Goal: Find specific page/section

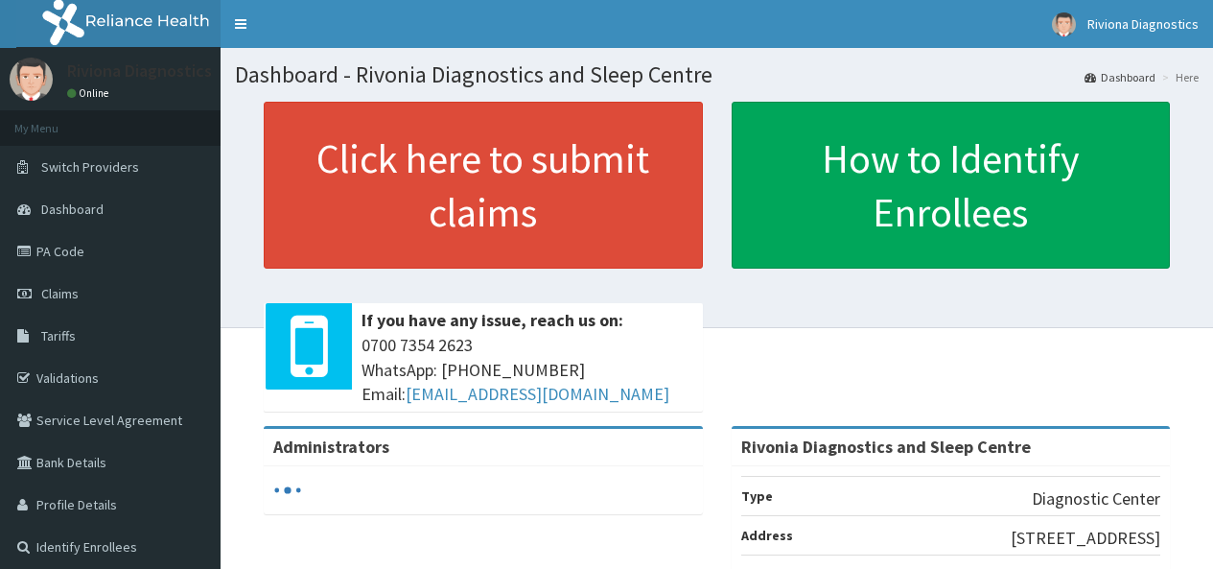
click at [81, 323] on link "Tariffs" at bounding box center [110, 335] width 221 height 42
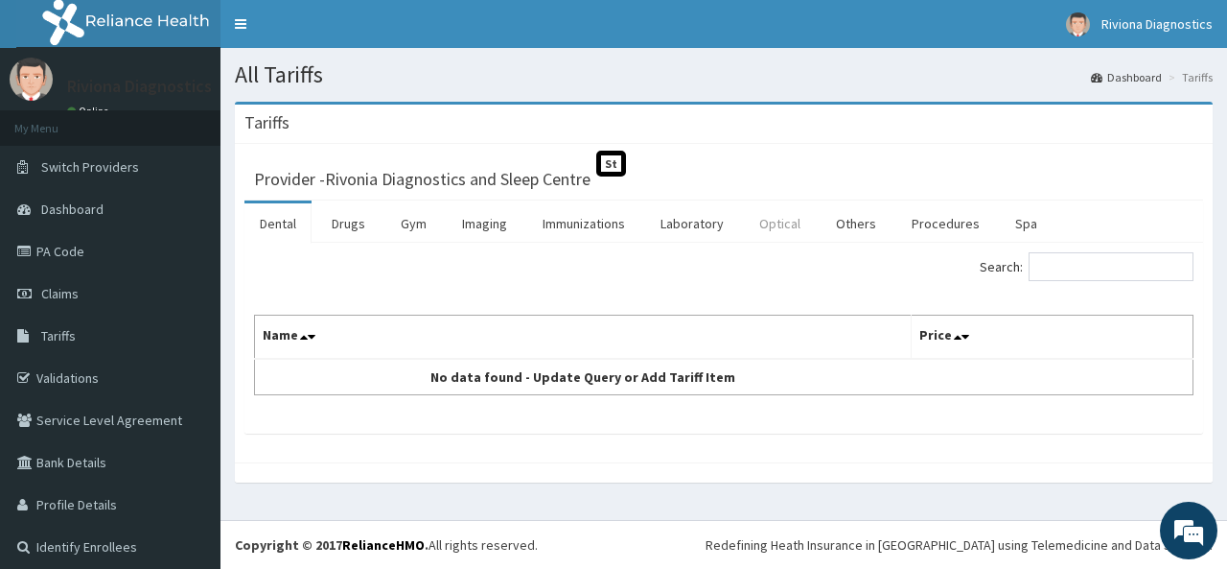
click at [792, 228] on link "Optical" at bounding box center [780, 223] width 72 height 40
click at [1045, 268] on input "Search:" at bounding box center [1111, 266] width 165 height 29
type input "v"
click at [455, 230] on link "Imaging" at bounding box center [485, 223] width 76 height 40
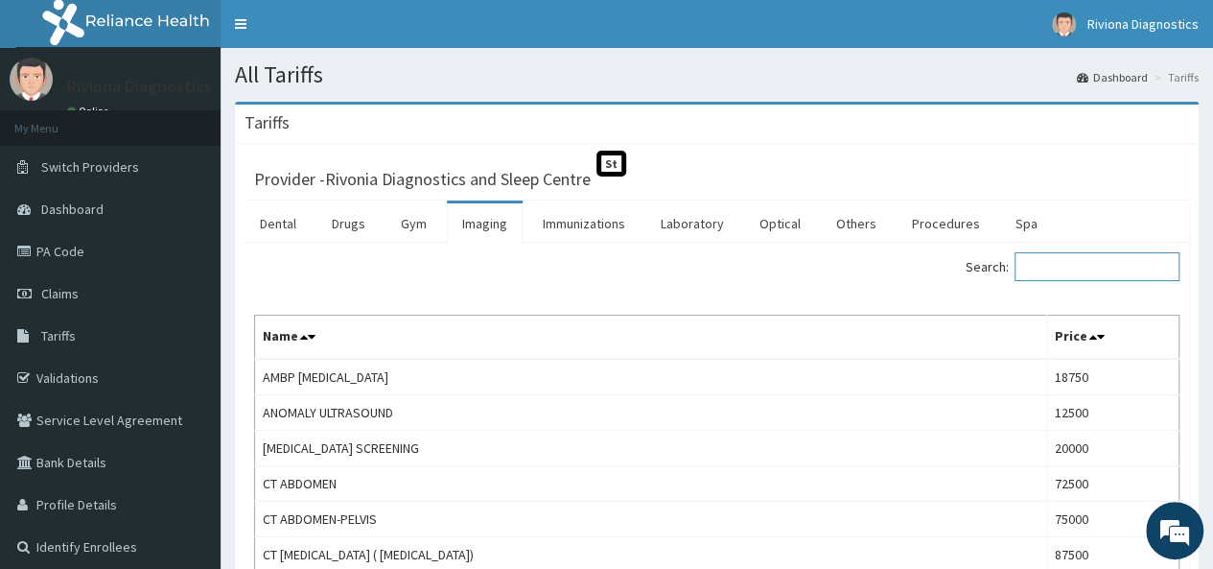
click at [1076, 267] on input "Search:" at bounding box center [1096, 266] width 165 height 29
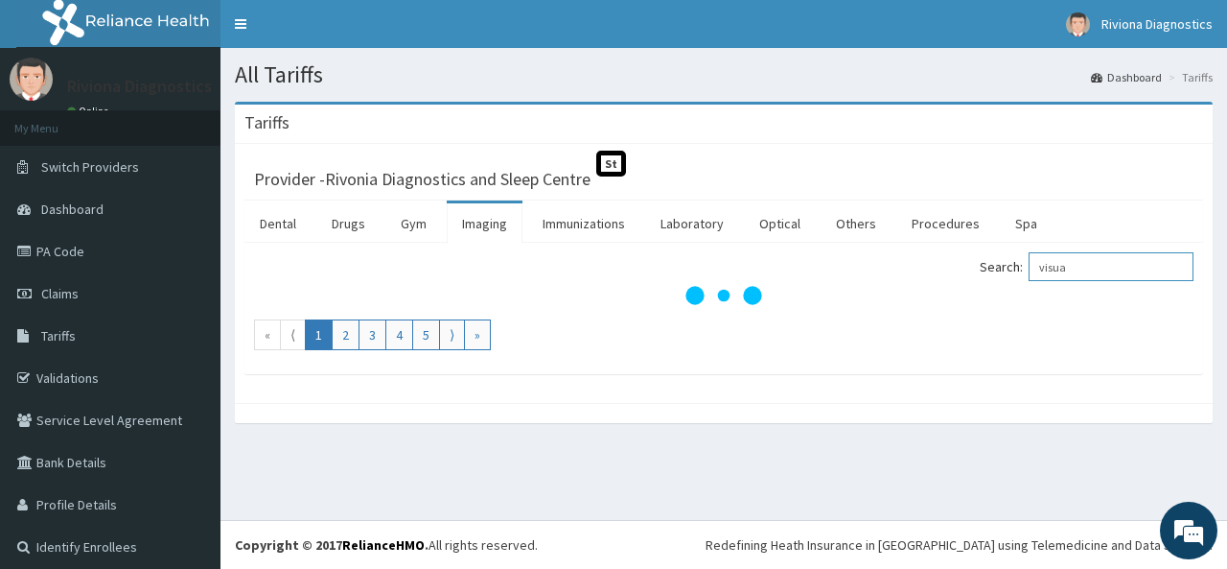
click at [1070, 267] on input "visua" at bounding box center [1111, 266] width 165 height 29
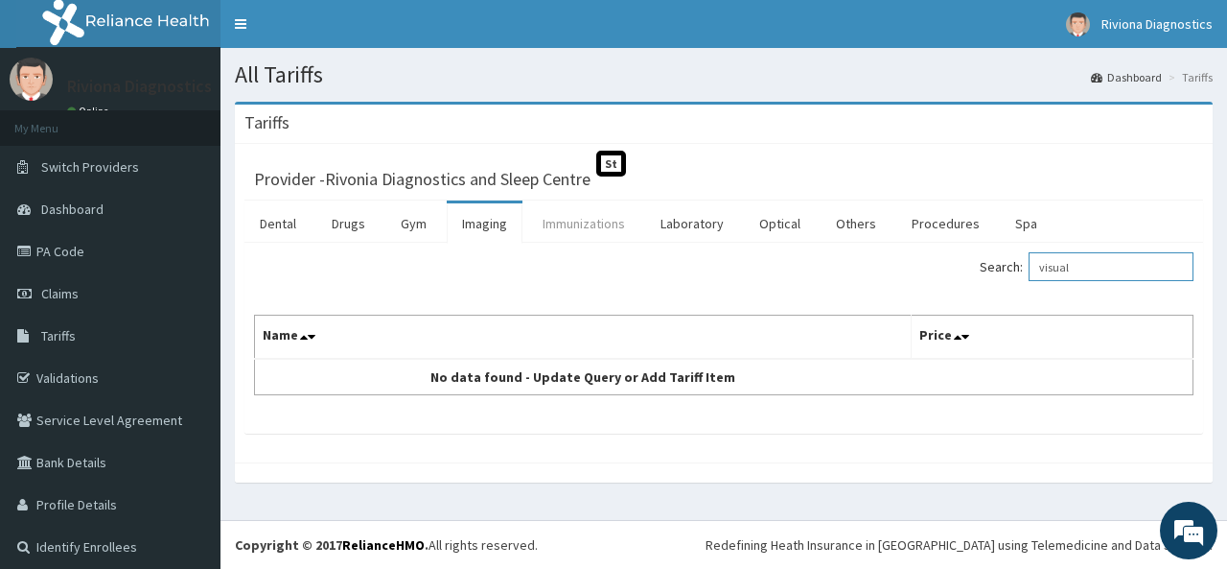
type input "visual"
click at [591, 205] on link "Immunizations" at bounding box center [583, 223] width 113 height 40
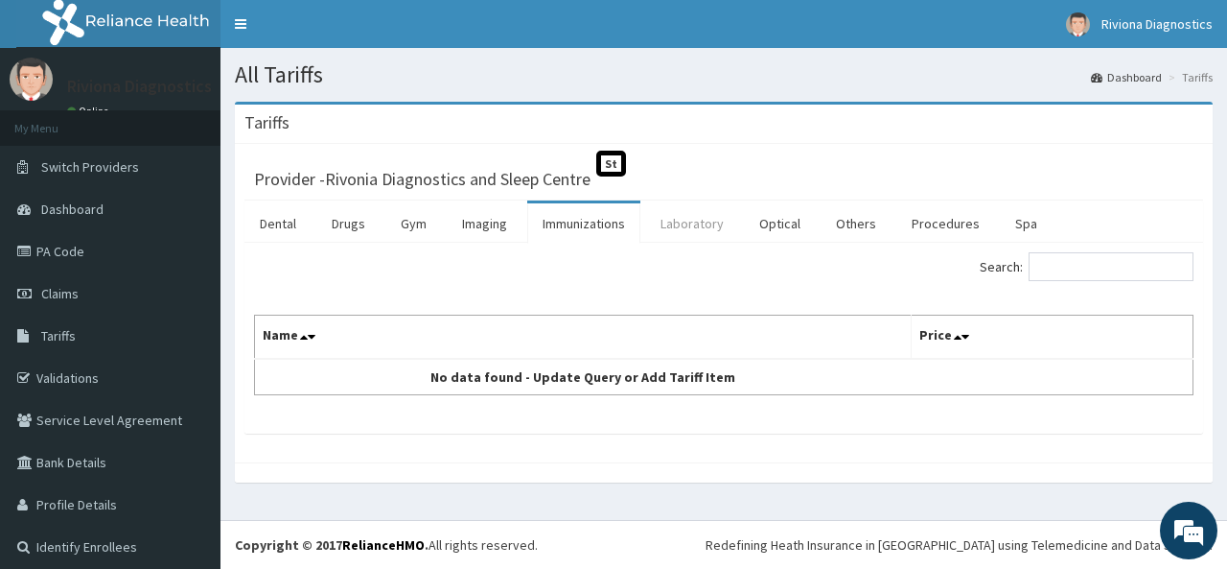
click at [661, 223] on link "Laboratory" at bounding box center [692, 223] width 94 height 40
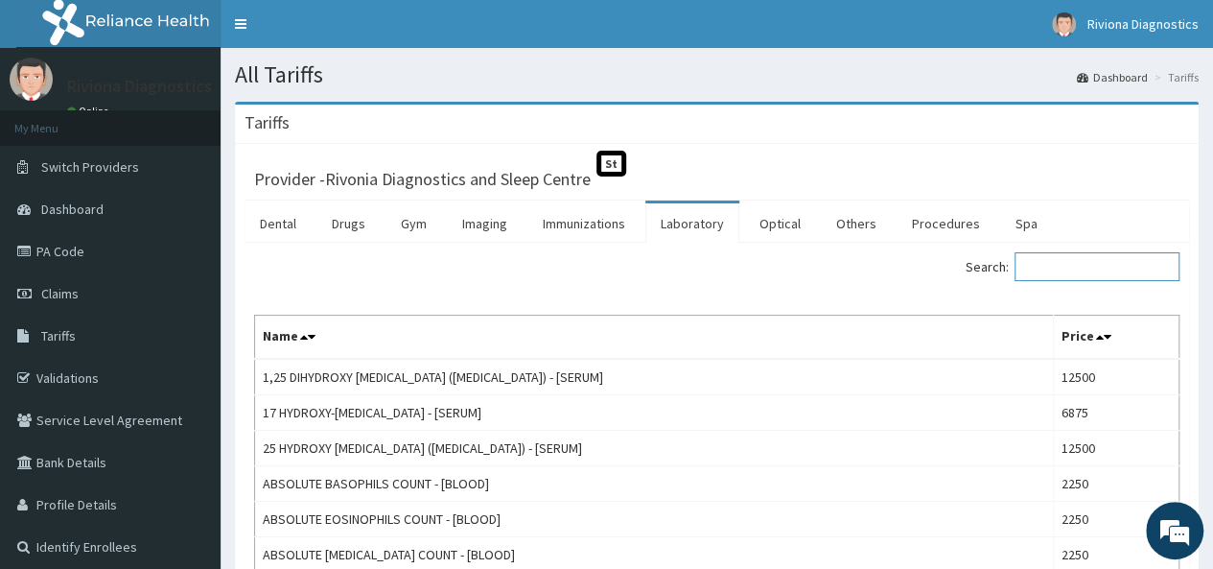
click at [1066, 264] on input "Search:" at bounding box center [1096, 266] width 165 height 29
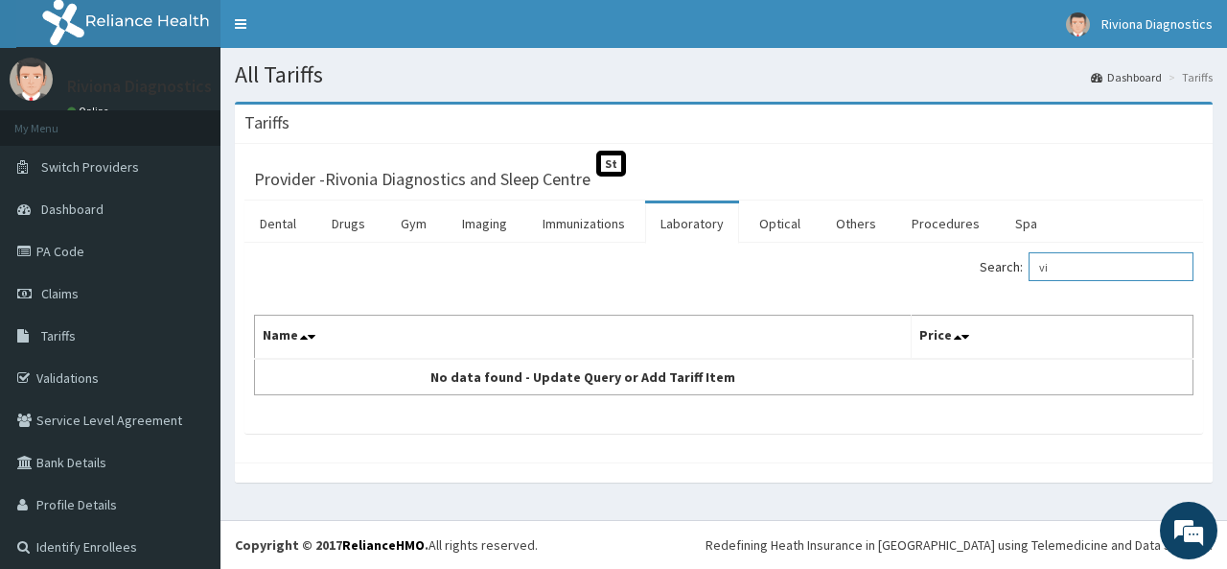
type input "v"
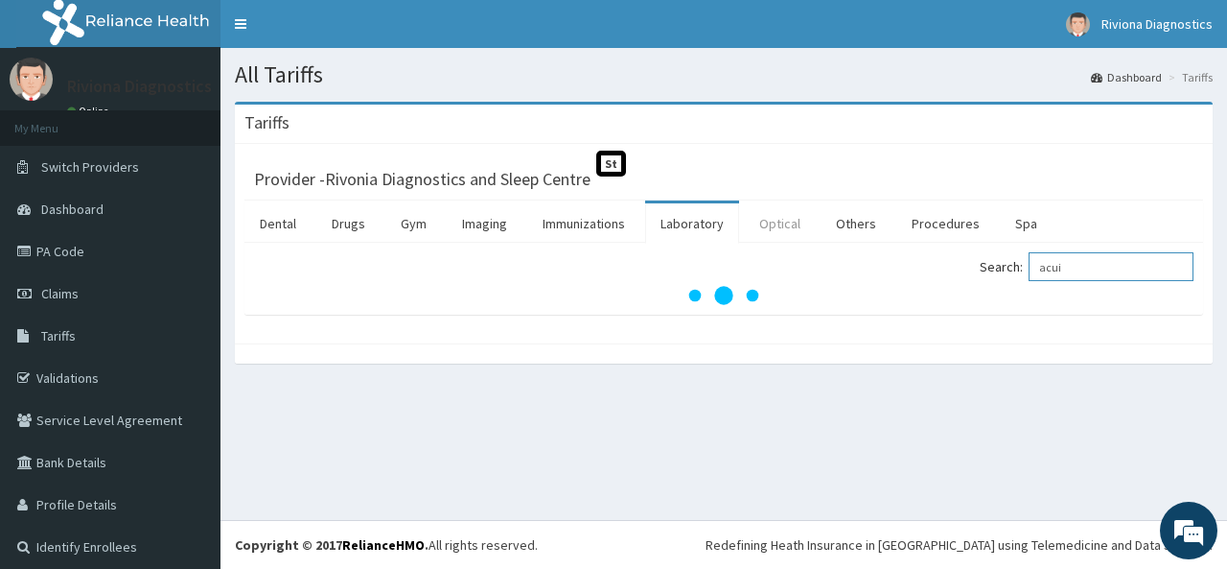
type input "acui"
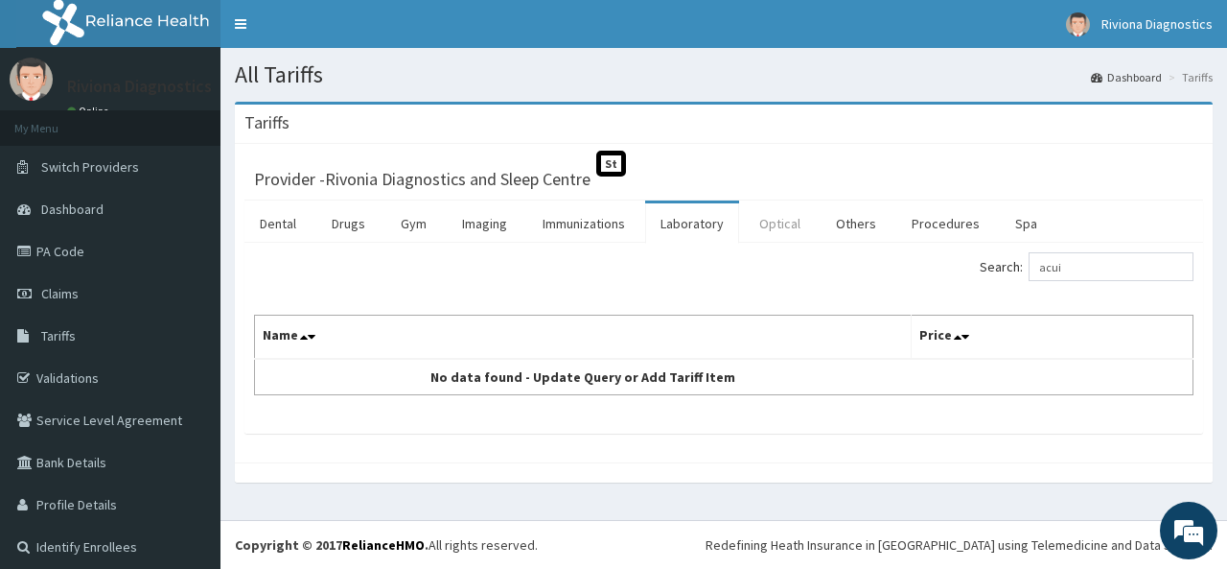
click at [778, 220] on link "Optical" at bounding box center [780, 223] width 72 height 40
click at [866, 207] on link "Others" at bounding box center [856, 223] width 71 height 40
click at [932, 218] on link "Procedures" at bounding box center [945, 223] width 99 height 40
